Goal: Information Seeking & Learning: Learn about a topic

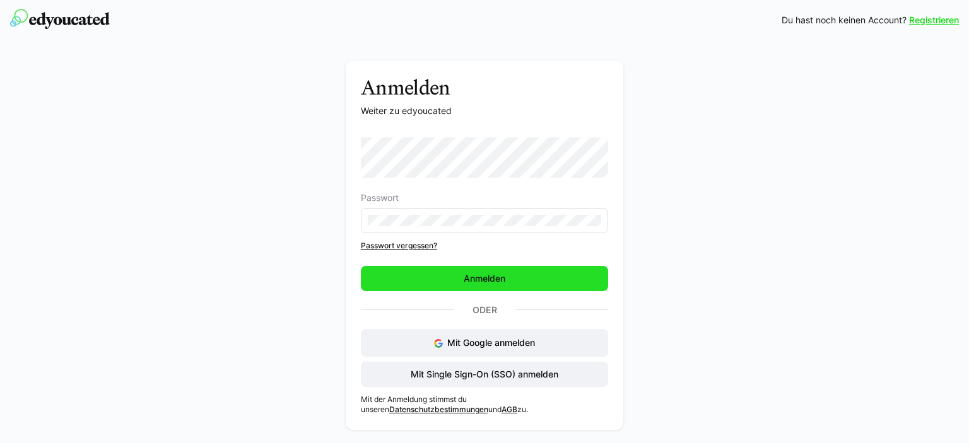
click at [428, 269] on span "Anmelden" at bounding box center [484, 278] width 247 height 25
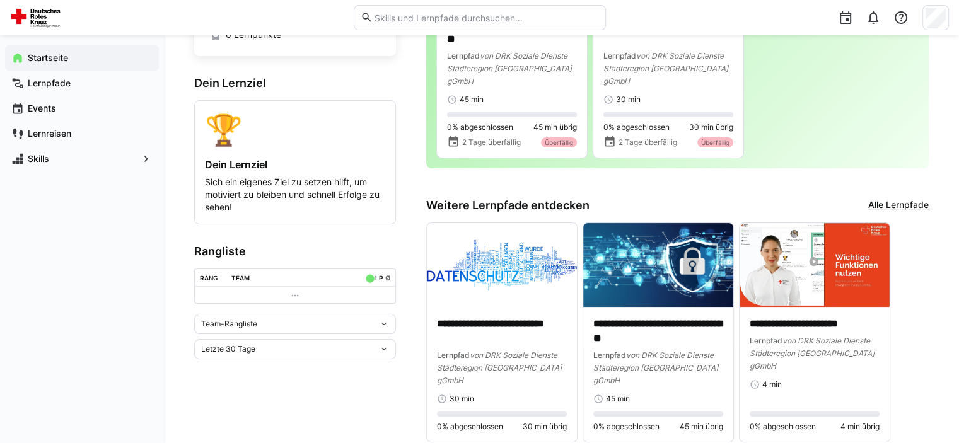
scroll to position [134, 0]
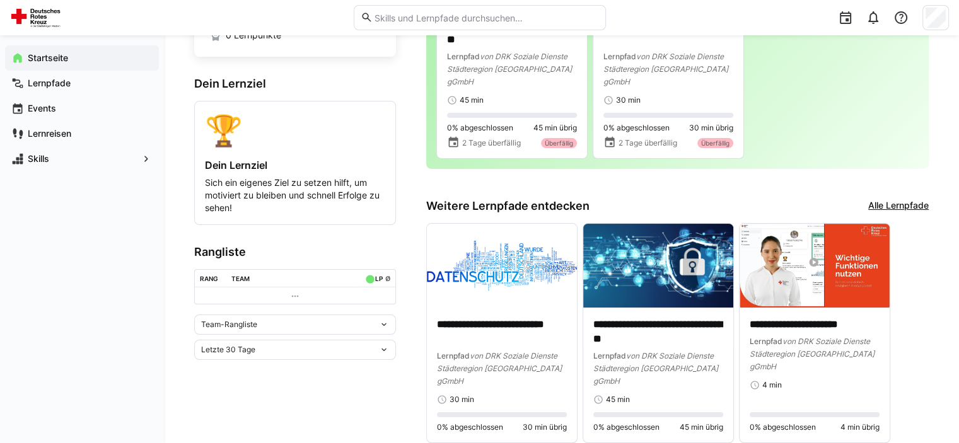
click at [896, 199] on link "Alle Lernpfade" at bounding box center [898, 206] width 61 height 14
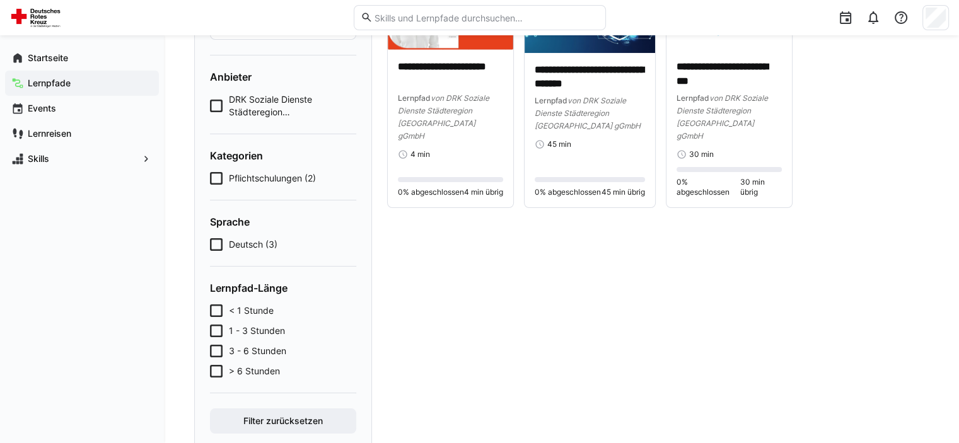
scroll to position [155, 0]
click at [257, 245] on span "Deutsch (3)" at bounding box center [253, 244] width 49 height 13
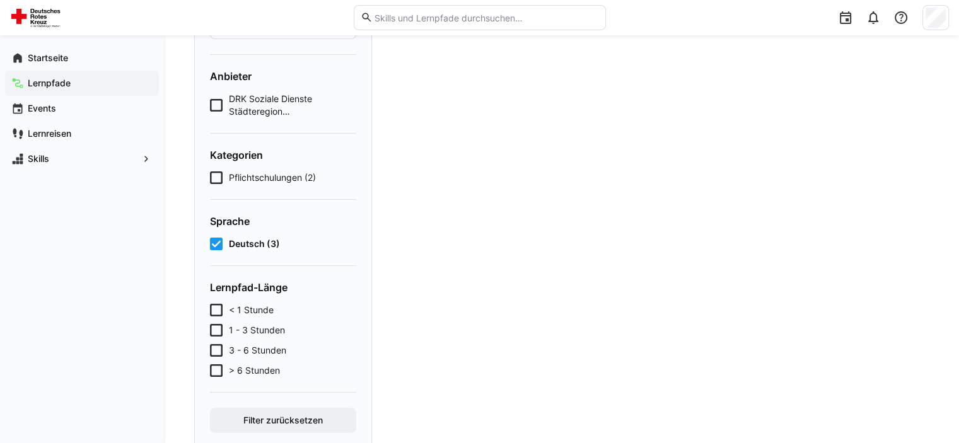
click at [247, 243] on span "Deutsch (3)" at bounding box center [254, 244] width 51 height 13
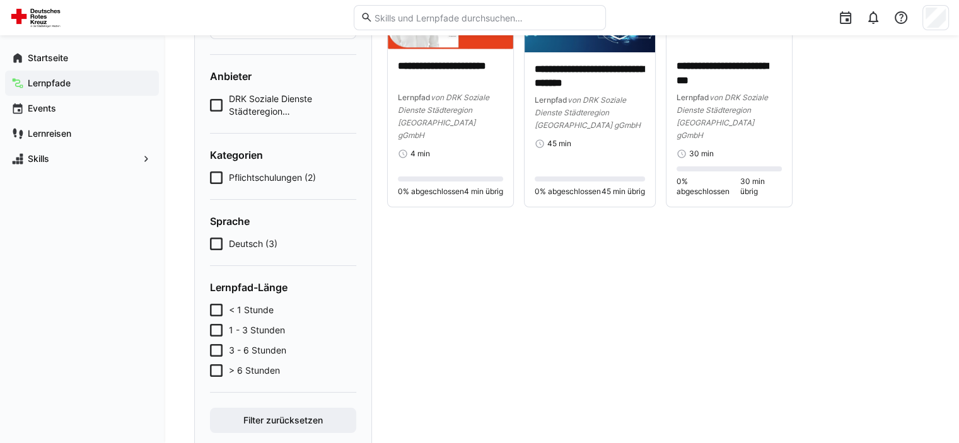
click at [277, 173] on span "Pflichtschulungen (2)" at bounding box center [272, 178] width 87 height 13
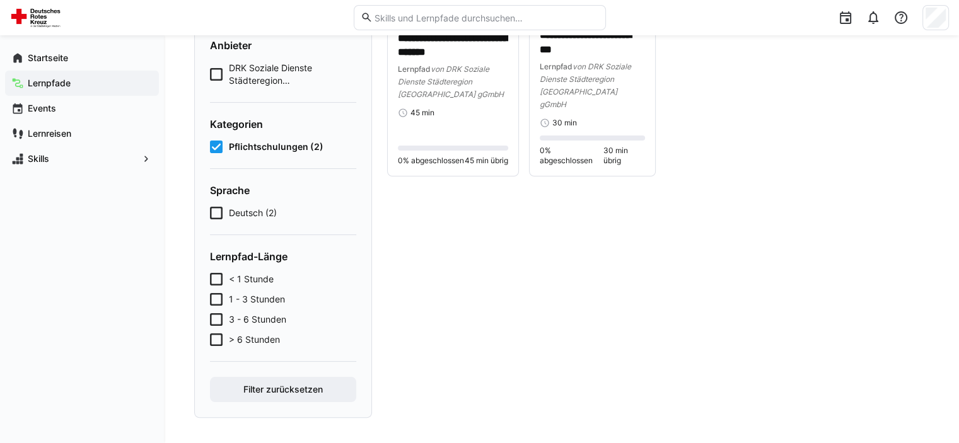
scroll to position [189, 0]
